Goal: Task Accomplishment & Management: Use online tool/utility

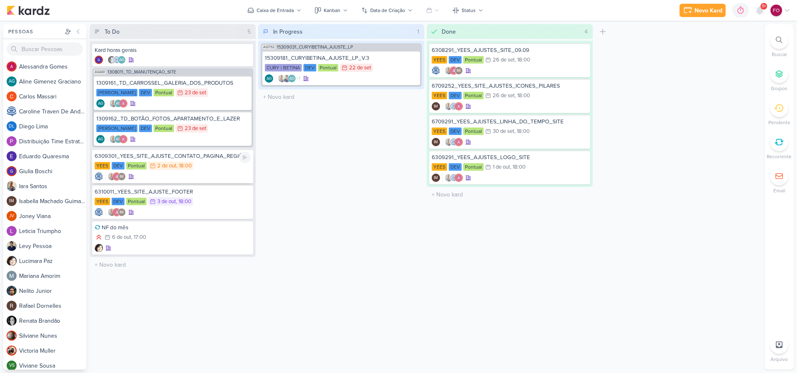
click at [218, 165] on div "YEES DEV Pontual 2/10 [DATE] 18:00" at bounding box center [173, 165] width 156 height 9
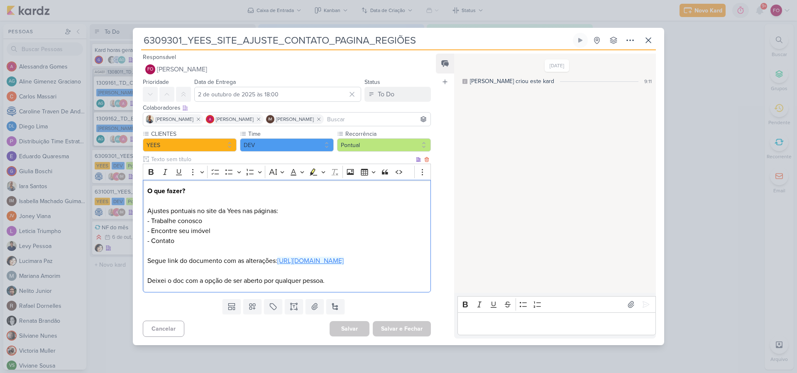
click at [344, 260] on link "[URL][DOMAIN_NAME]" at bounding box center [310, 260] width 66 height 8
click at [583, 37] on icon at bounding box center [580, 40] width 7 height 7
click at [486, 328] on p "Editor editing area: main" at bounding box center [556, 323] width 190 height 10
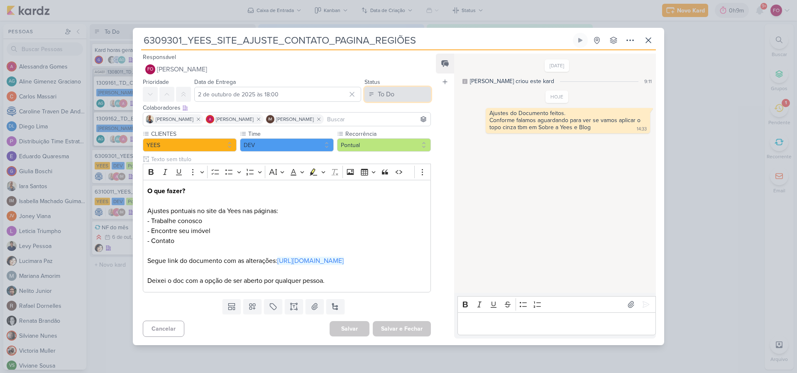
click at [400, 89] on button "To Do" at bounding box center [397, 94] width 66 height 15
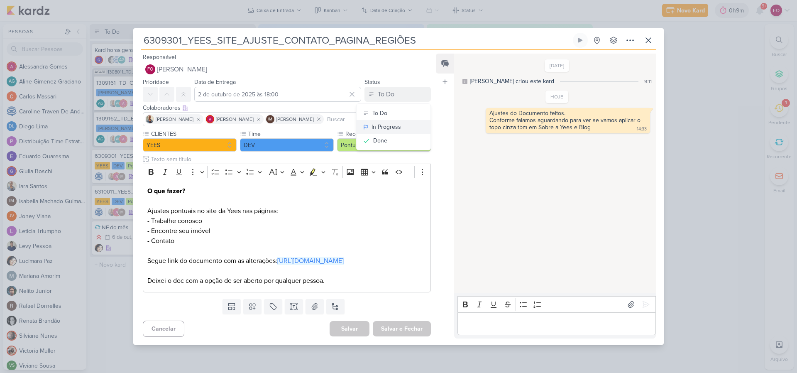
click at [386, 122] on div "In Progress" at bounding box center [385, 126] width 29 height 9
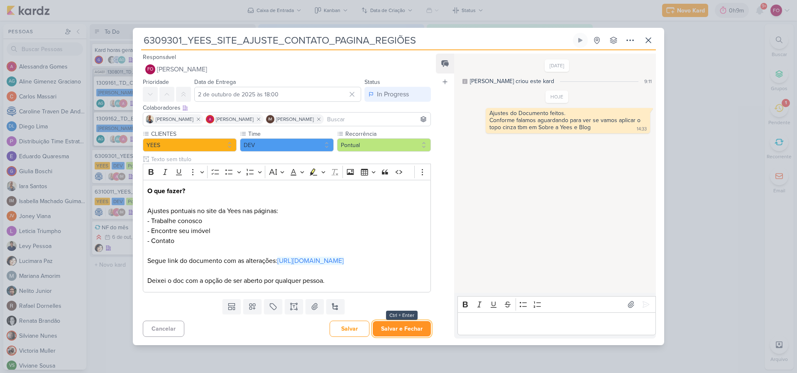
click at [403, 336] on button "Salvar e Fechar" at bounding box center [402, 328] width 58 height 15
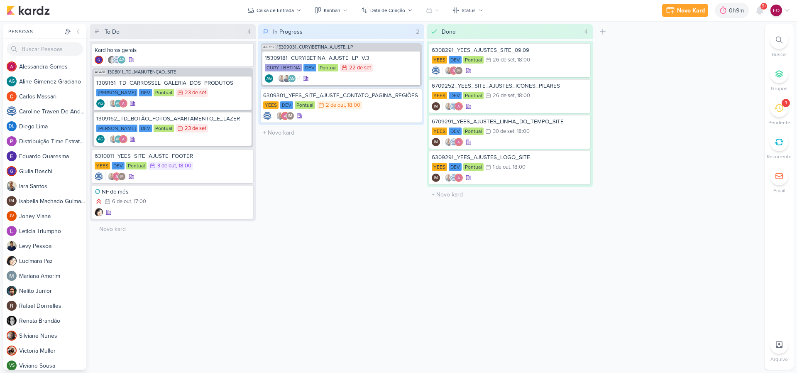
click at [776, 110] on icon at bounding box center [778, 107] width 9 height 9
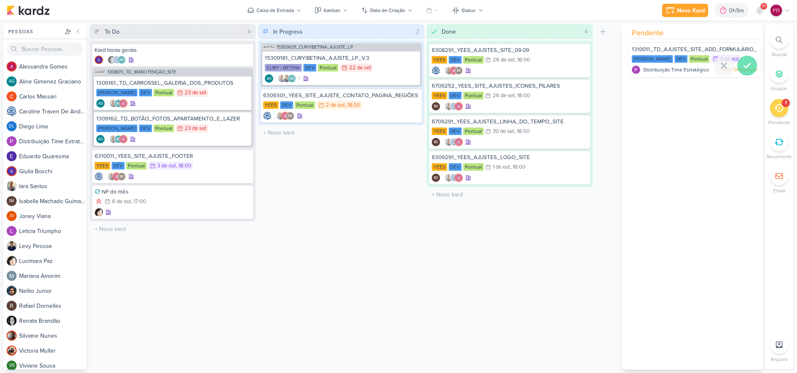
click at [744, 63] on icon at bounding box center [747, 66] width 10 height 10
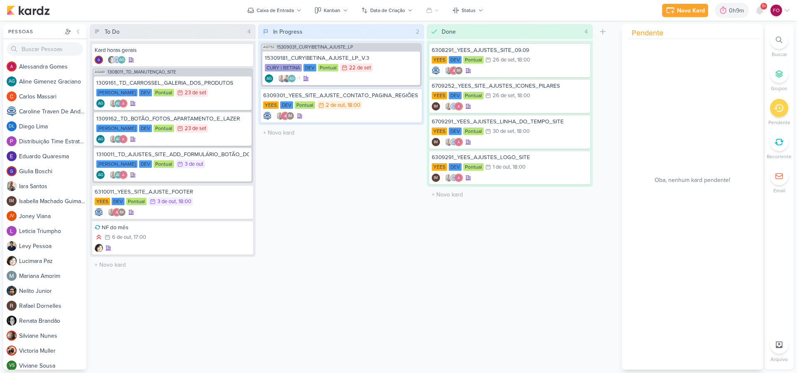
click at [567, 227] on div "Done 4 Mover Para Esquerda Mover Para Direita [GEOGRAPHIC_DATA] 6308291_YEES_AJ…" at bounding box center [510, 196] width 166 height 345
click at [407, 278] on div "In Progress 2 Mover Para Esquerda Mover Para Direita [GEOGRAPHIC_DATA] AG752 15…" at bounding box center [341, 196] width 166 height 345
